Goal: Task Accomplishment & Management: Complete application form

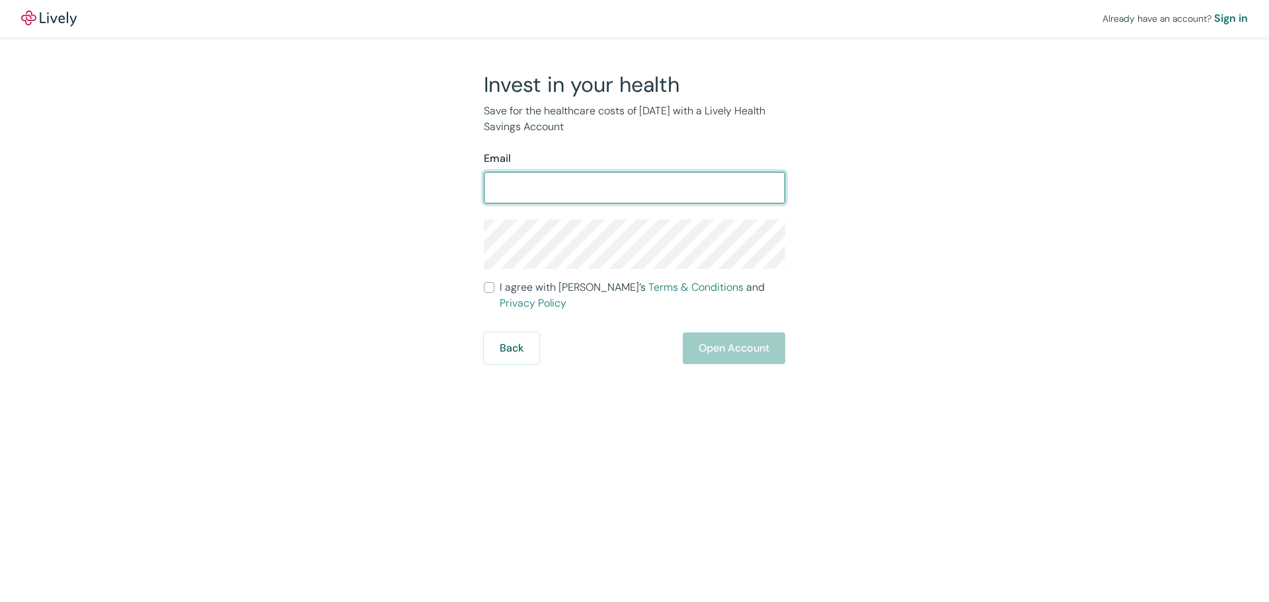
click at [550, 186] on input "Email" at bounding box center [634, 187] width 301 height 26
type input "[EMAIL_ADDRESS][DOMAIN_NAME]"
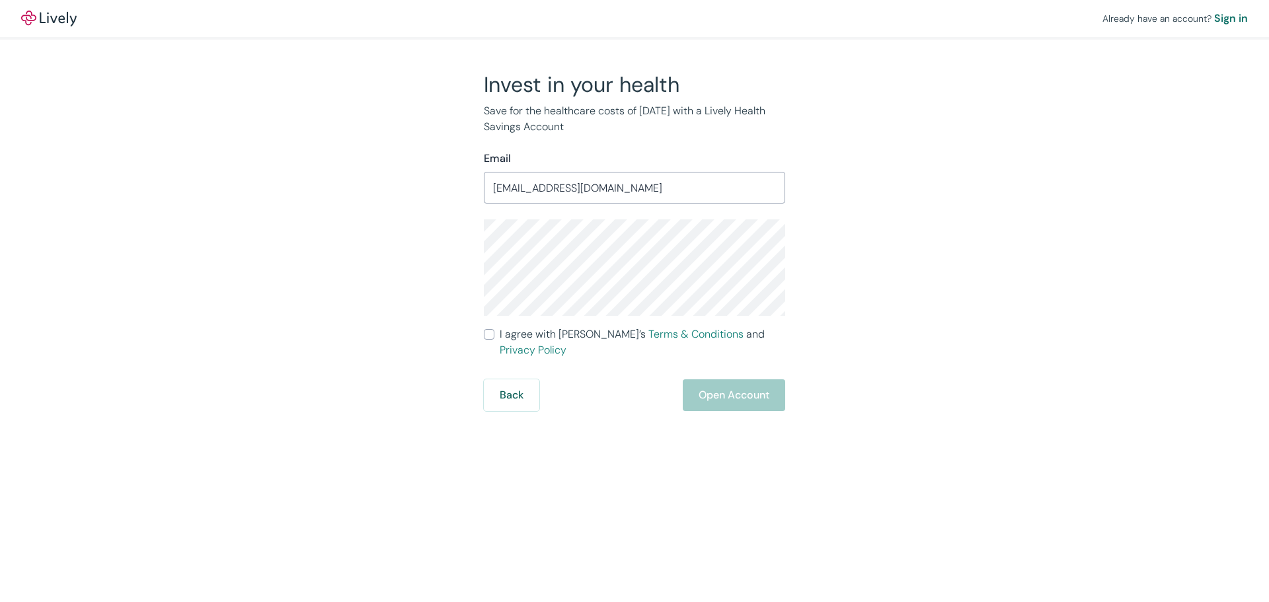
click at [436, 246] on div "Invest in your health Save for the healthcare costs of [DATE] with a Lively Hea…" at bounding box center [626, 241] width 634 height 340
click at [490, 334] on input "I agree with Lively’s Terms & Conditions and Privacy Policy" at bounding box center [489, 334] width 11 height 11
checkbox input "true"
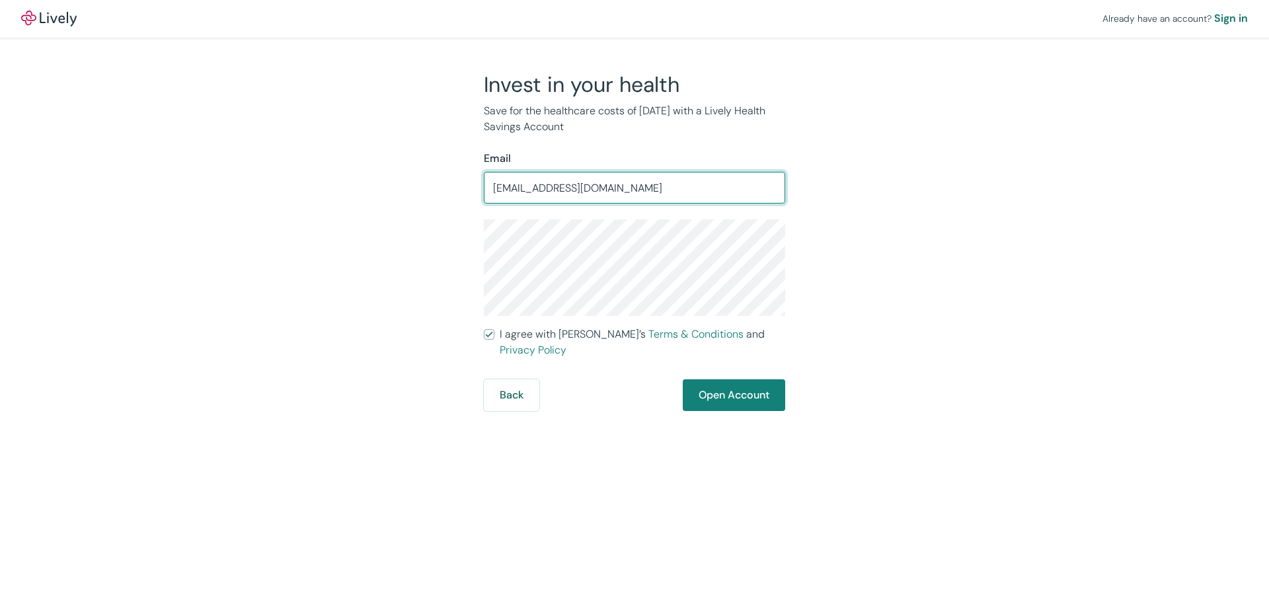
drag, startPoint x: 641, startPoint y: 190, endPoint x: 476, endPoint y: 194, distance: 165.3
click at [476, 194] on div "Invest in your health Save for the healthcare costs of [DATE] with a Lively Hea…" at bounding box center [626, 241] width 317 height 340
click at [749, 379] on button "Open Account" at bounding box center [734, 395] width 102 height 32
